Goal: Information Seeking & Learning: Learn about a topic

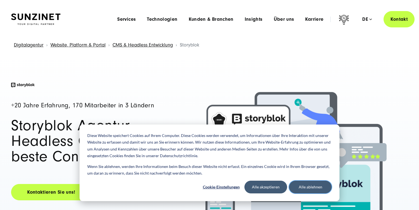
click at [316, 183] on button "Alle ablehnen" at bounding box center [310, 187] width 43 height 13
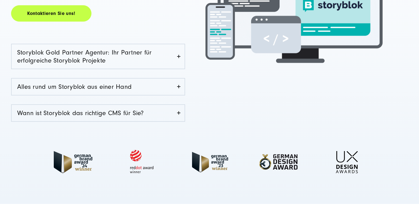
scroll to position [189, 0]
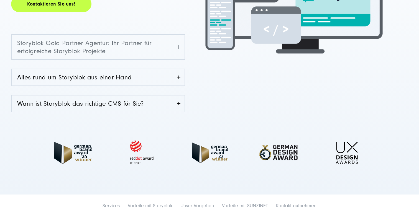
click at [174, 35] on link "Storyblok Gold Partner Agentur: Ihr Partner für erfolgreiche Storyblok Projekte" at bounding box center [98, 47] width 173 height 24
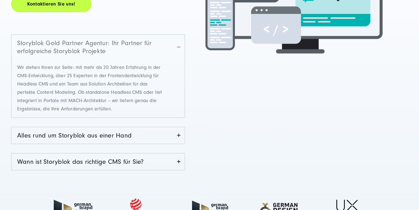
click at [176, 46] on link "Storyblok Gold Partner Agentur: Ihr Partner für erfolgreiche Storyblok Projekte" at bounding box center [98, 47] width 173 height 24
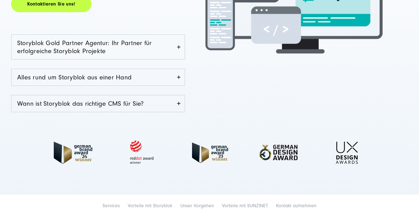
click at [172, 88] on ul "Storyblok Gold Partner Agentur: Ihr Partner für erfolgreiche Storyblok Projekte…" at bounding box center [98, 73] width 174 height 78
click at [172, 83] on link "Alles rund um Storyblok aus einer Hand" at bounding box center [98, 77] width 173 height 16
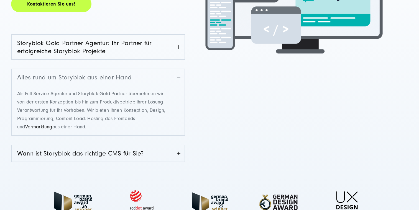
click at [172, 83] on link "Alles rund um Storyblok aus einer Hand" at bounding box center [98, 77] width 173 height 16
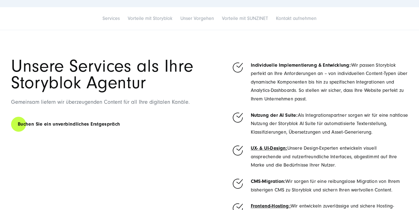
scroll to position [376, 0]
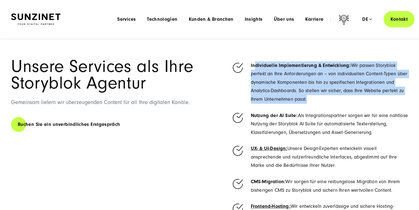
drag, startPoint x: 256, startPoint y: 63, endPoint x: 312, endPoint y: 109, distance: 72.1
click at [312, 109] on ul "Individuelle Implementierung & Entwicklung: Wir passen Storyblok perfekt an Ihr…" at bounding box center [320, 193] width 177 height 270
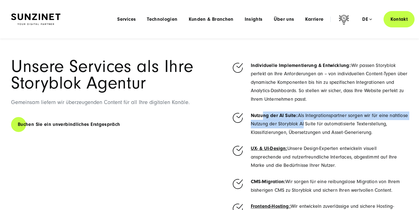
drag, startPoint x: 263, startPoint y: 115, endPoint x: 324, endPoint y: 128, distance: 62.6
click at [324, 128] on li "Nutzung der AI Suite: Als Integrationspartner sorgen wir für eine nahtlose Nutz…" at bounding box center [320, 125] width 177 height 26
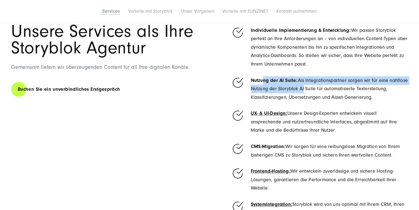
scroll to position [413, 0]
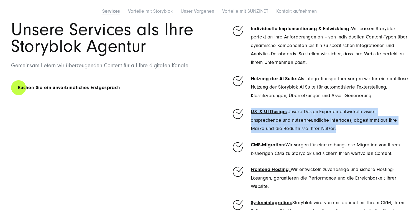
drag, startPoint x: 261, startPoint y: 107, endPoint x: 329, endPoint y: 142, distance: 76.4
click at [329, 142] on ul "Individuelle Implementierung & Entwicklung: Wir passen Storyblok perfekt an Ihr…" at bounding box center [320, 156] width 177 height 270
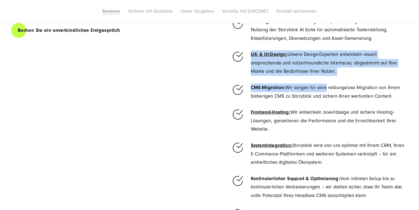
scroll to position [475, 0]
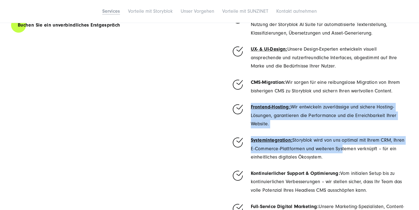
drag, startPoint x: 259, startPoint y: 100, endPoint x: 339, endPoint y: 151, distance: 94.8
click at [339, 151] on ul "Individuelle Implementierung & Entwicklung: Wir passen Storyblok perfekt an Ihr…" at bounding box center [320, 94] width 177 height 270
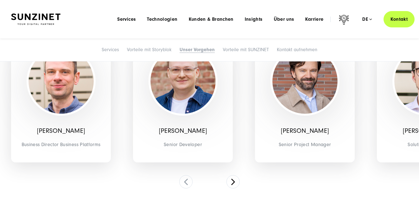
scroll to position [2123, 0]
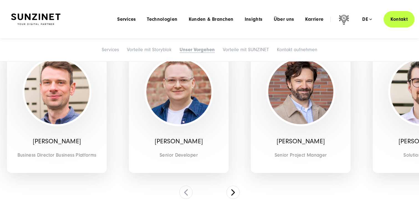
drag, startPoint x: 343, startPoint y: 146, endPoint x: 263, endPoint y: 145, distance: 80.4
click at [263, 145] on p "[PERSON_NAME]" at bounding box center [300, 142] width 91 height 8
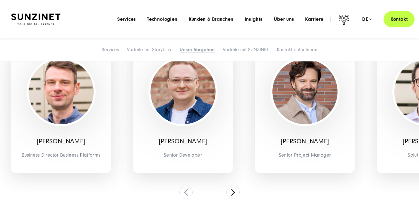
drag, startPoint x: 346, startPoint y: 151, endPoint x: 208, endPoint y: 144, distance: 138.0
click at [255, 144] on div "[PERSON_NAME] Senior Project Manager" at bounding box center [305, 108] width 100 height 129
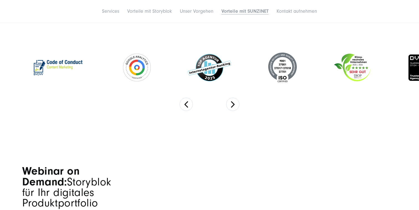
scroll to position [2575, 0]
